Goal: Check status: Check status

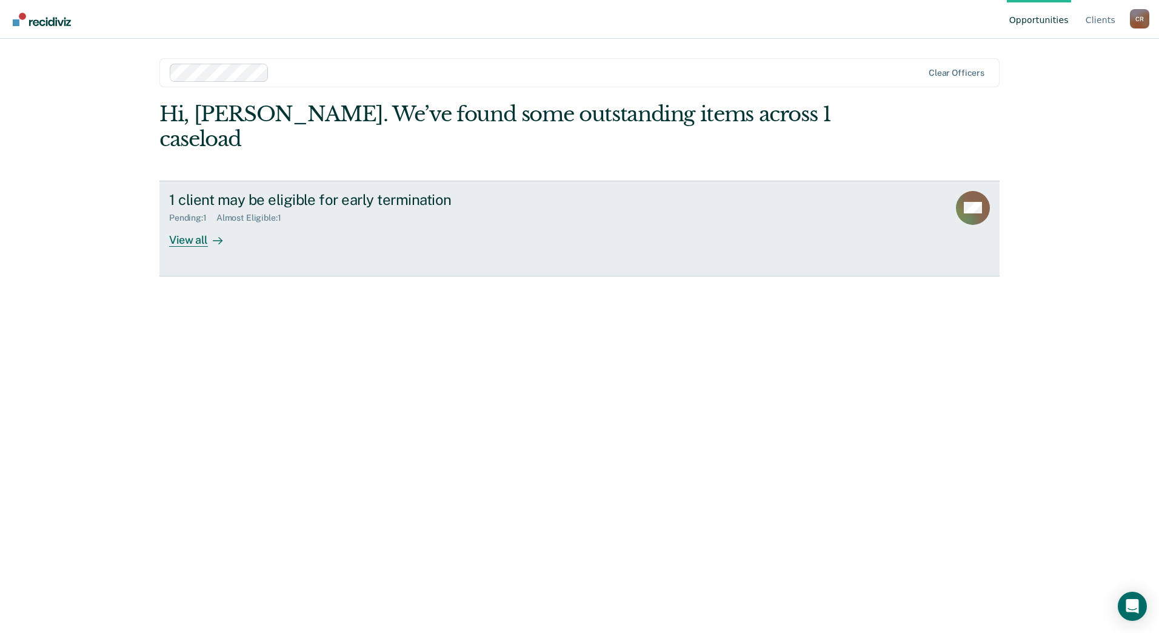
click at [263, 191] on div "1 client may be eligible for early termination" at bounding box center [382, 200] width 426 height 18
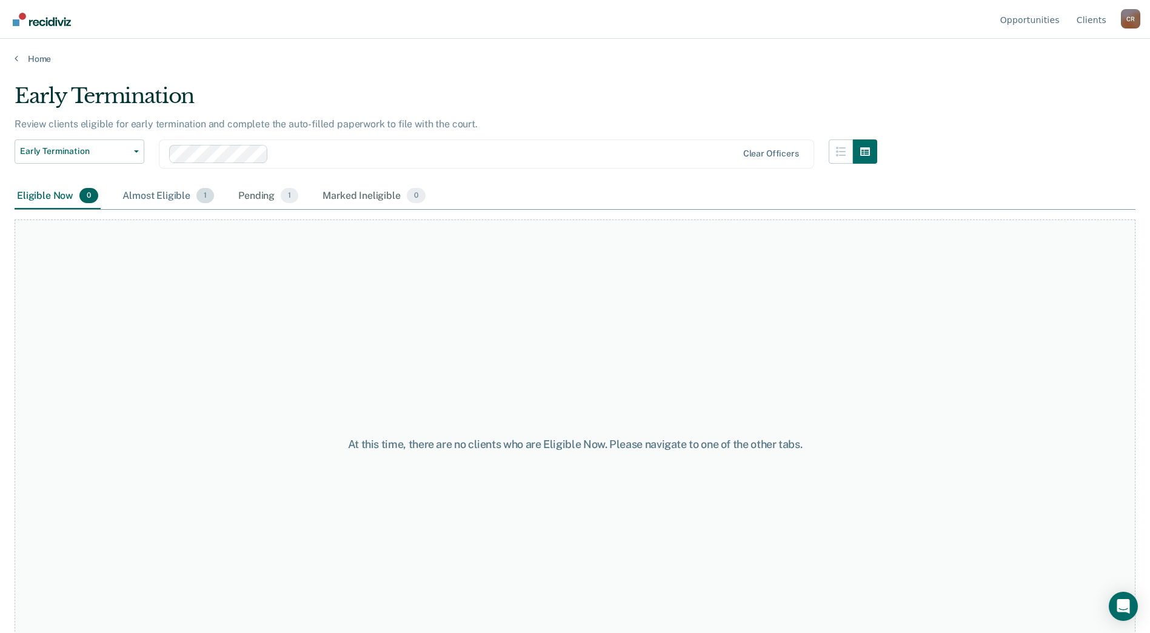
click at [154, 197] on div "Almost Eligible 1" at bounding box center [168, 196] width 96 height 27
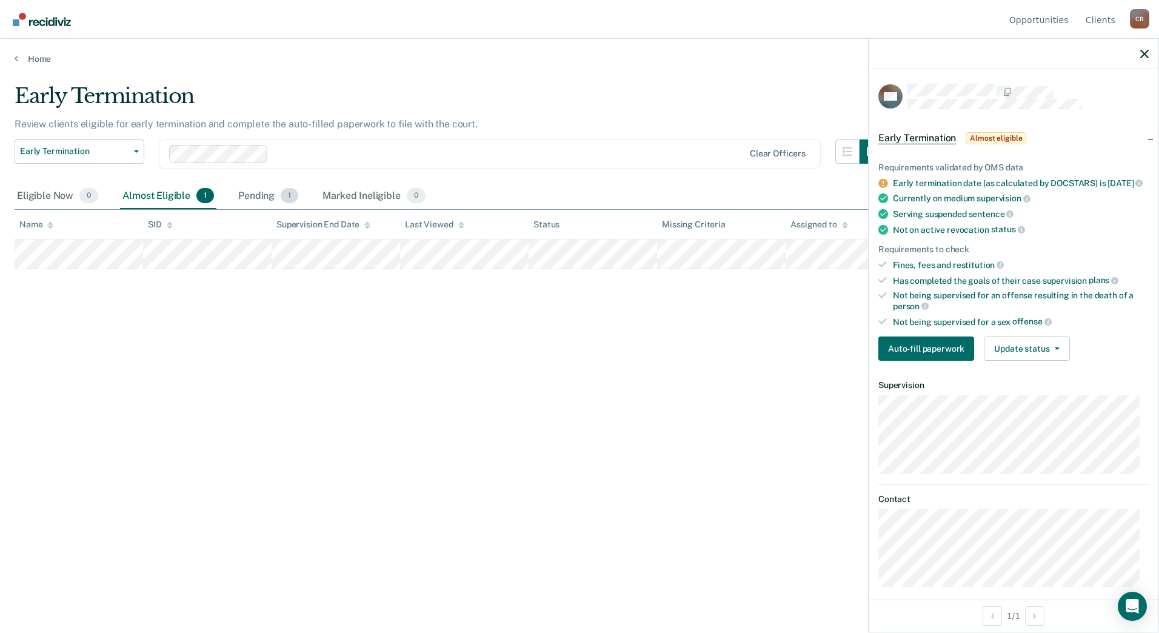
click at [273, 199] on div "Pending 1" at bounding box center [268, 196] width 65 height 27
